Goal: Task Accomplishment & Management: Use online tool/utility

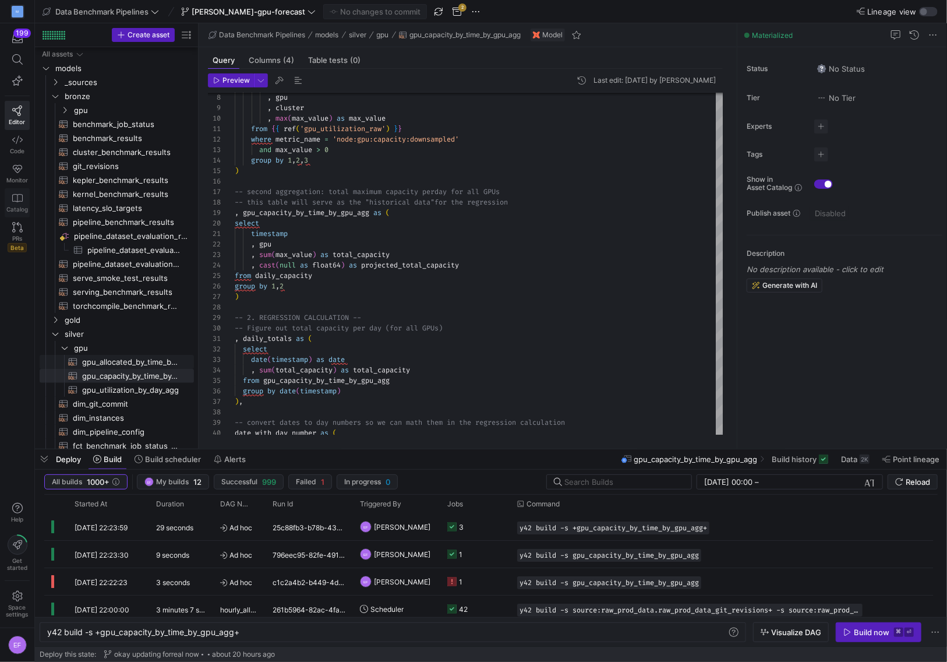
scroll to position [0, 53]
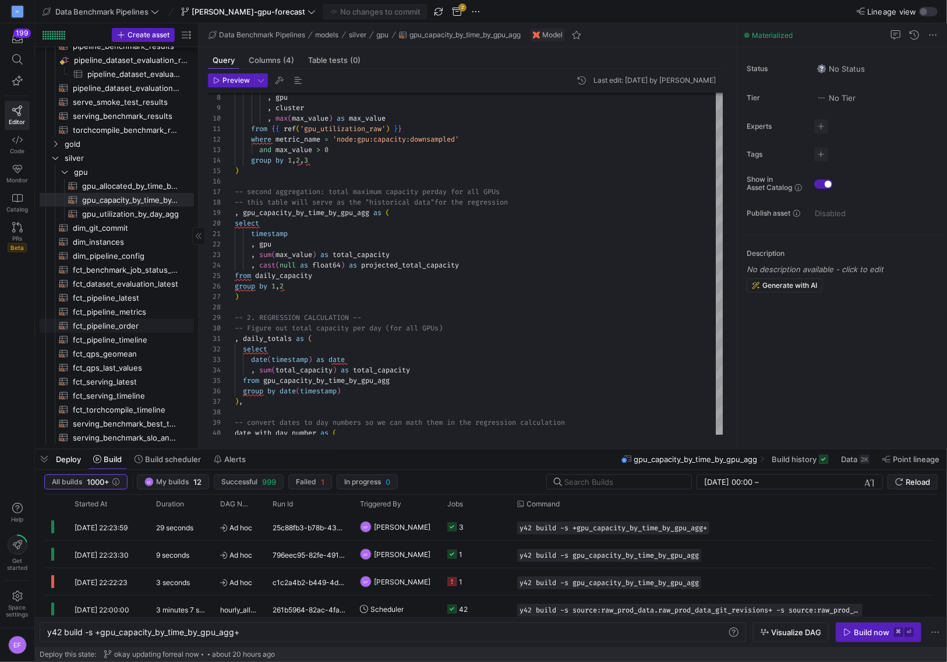
click at [135, 327] on span "fct_pipeline_order​​​​​​​​​​" at bounding box center [127, 325] width 108 height 13
type textarea "{{ config(materialized="table") }} /* Model: fct_pipeline_order Description: Or…"
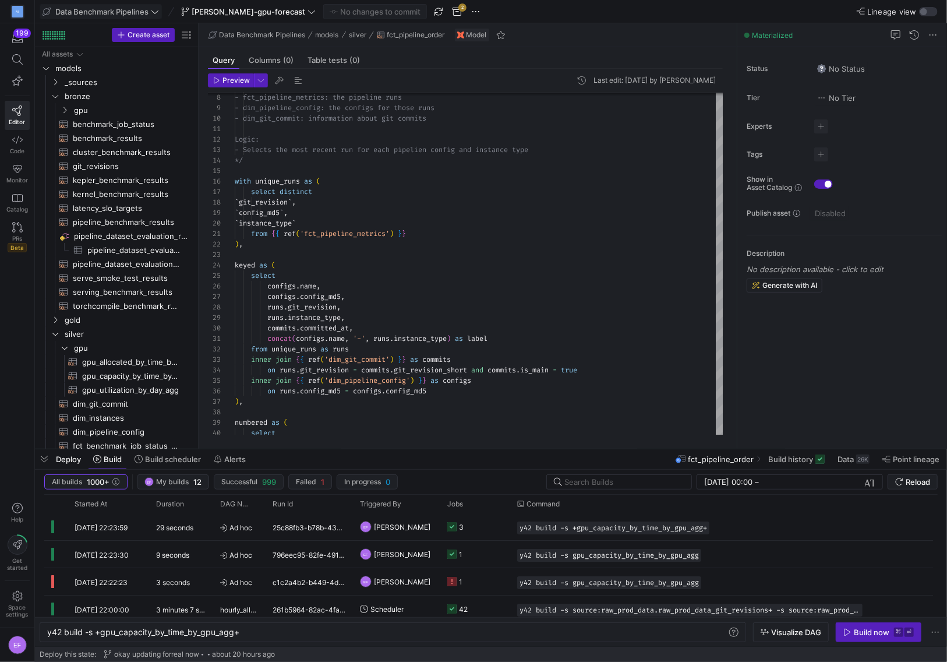
click at [156, 8] on icon at bounding box center [155, 12] width 8 height 8
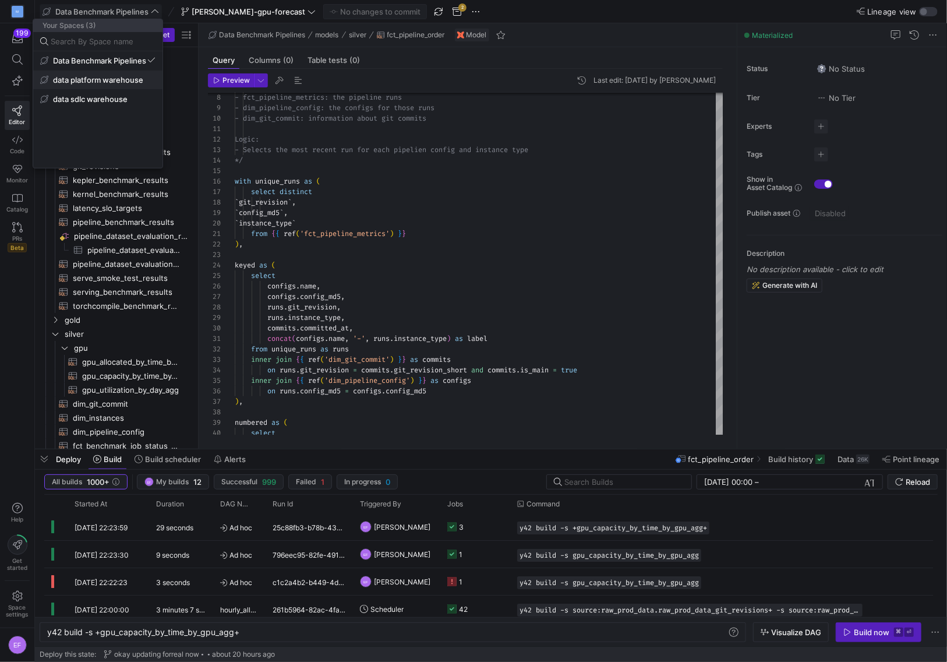
click at [128, 75] on span "data platform warehouse" at bounding box center [98, 79] width 90 height 9
